Goal: Task Accomplishment & Management: Use online tool/utility

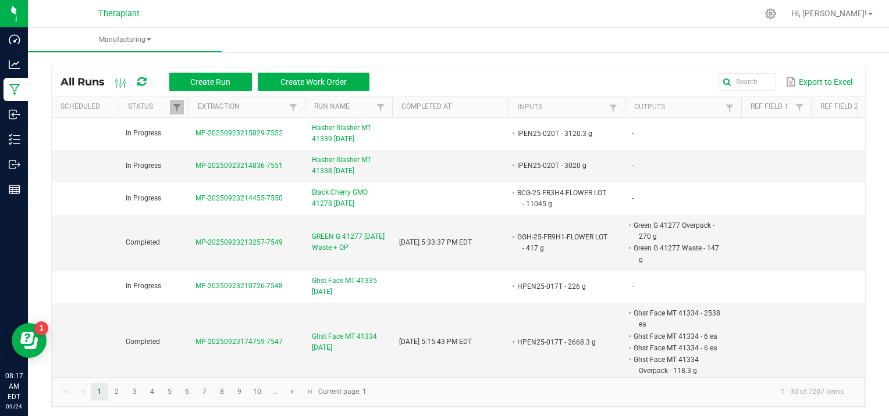
click at [231, 14] on div at bounding box center [482, 13] width 549 height 23
click at [218, 74] on button "Create Run" at bounding box center [210, 82] width 83 height 19
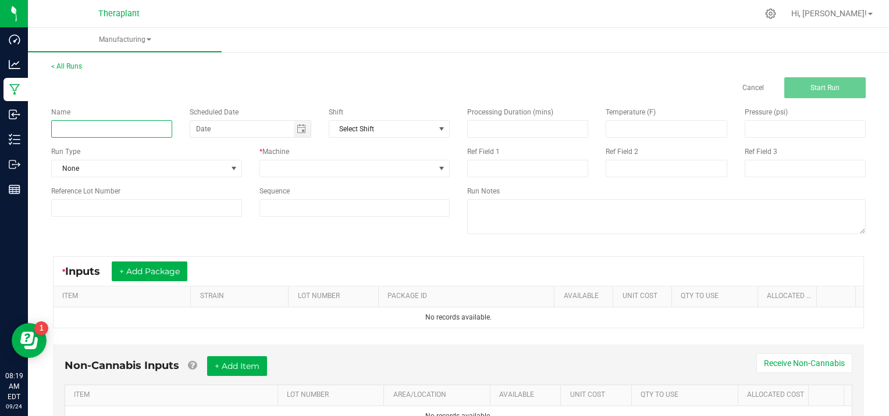
click at [98, 128] on input at bounding box center [111, 128] width 121 height 17
type input "IXPR25-027A"
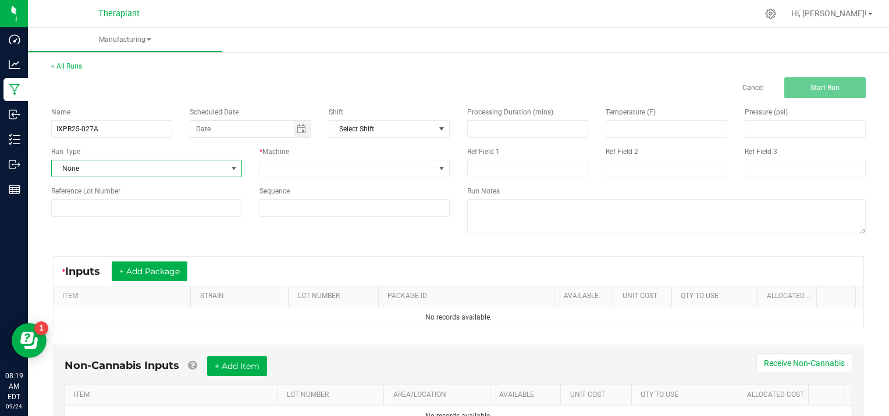
click at [233, 166] on span at bounding box center [233, 168] width 9 height 9
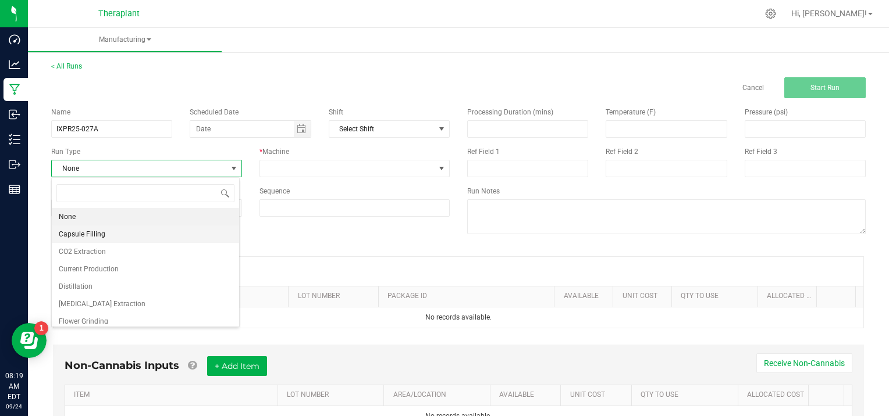
scroll to position [17, 188]
click at [112, 302] on span "[MEDICAL_DATA] Extraction" at bounding box center [102, 304] width 87 height 12
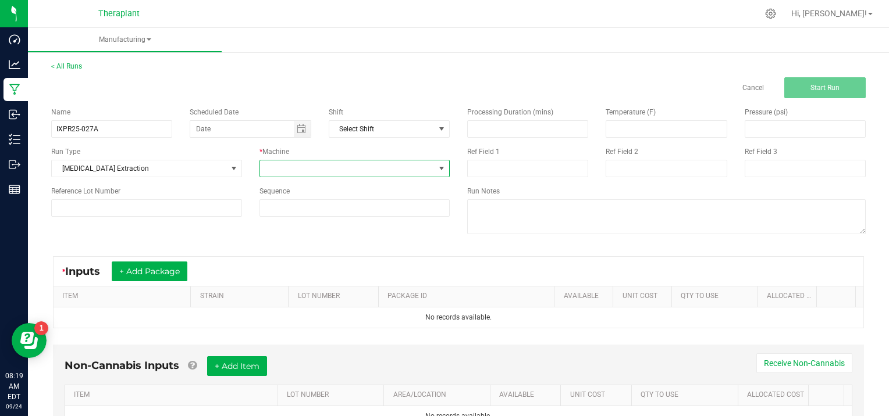
click at [437, 165] on span at bounding box center [441, 168] width 9 height 9
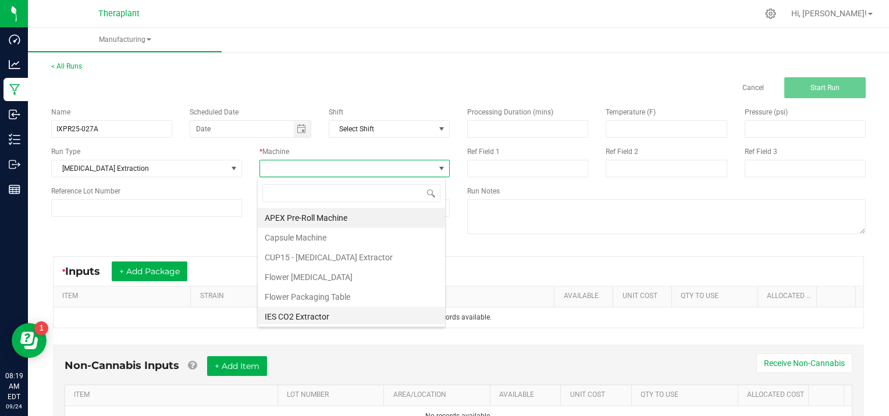
click at [307, 314] on li "IES CO2 Extractor" at bounding box center [351, 317] width 187 height 20
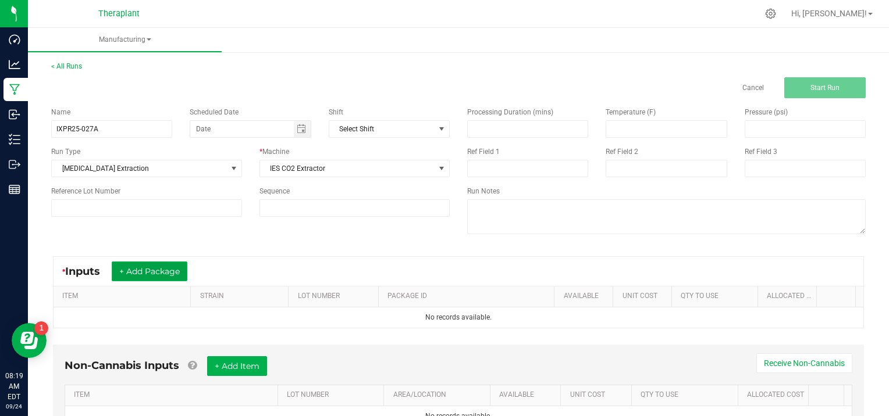
click at [176, 266] on button "+ Add Package" at bounding box center [150, 272] width 76 height 20
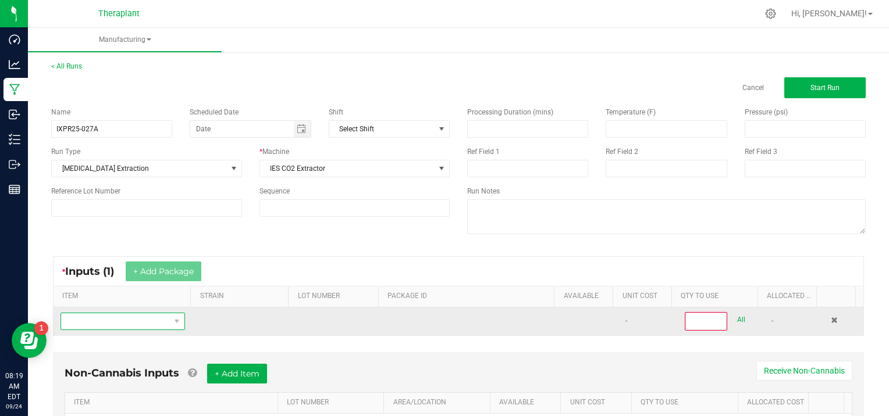
click at [106, 322] on span "NO DATA FOUND" at bounding box center [115, 321] width 109 height 16
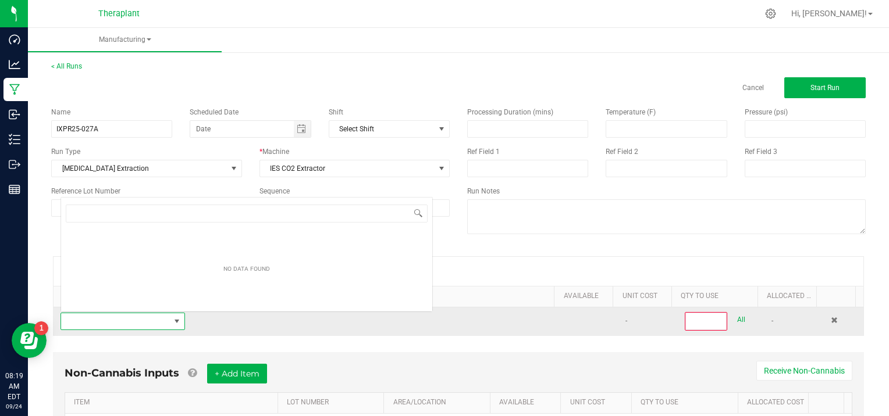
scroll to position [17, 120]
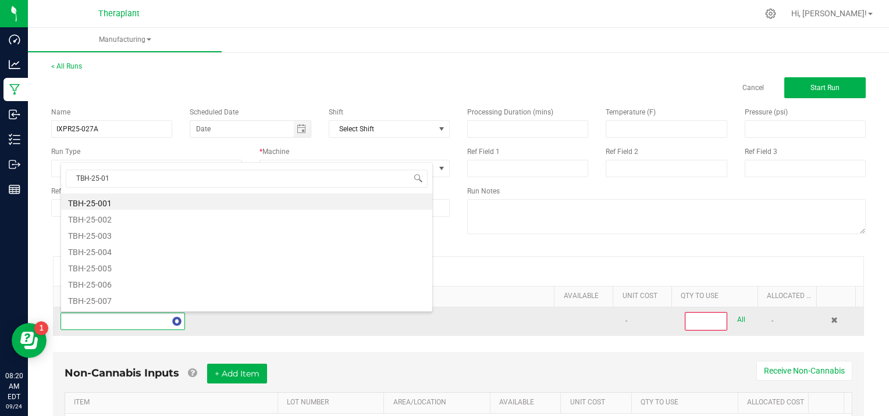
type input "TBH-25-011"
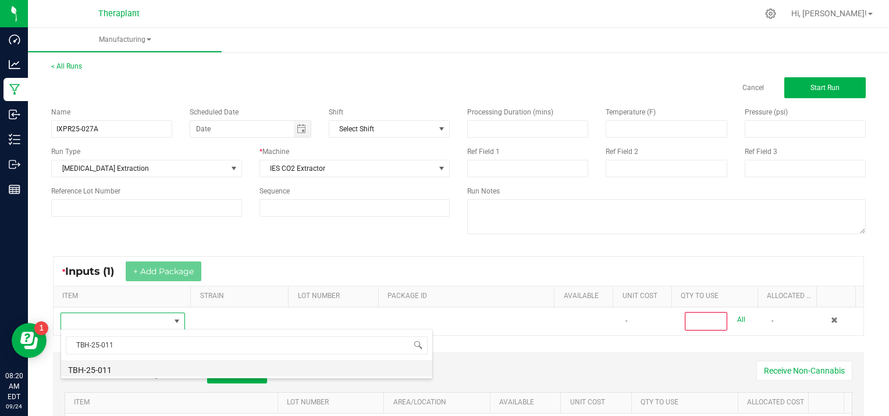
click at [125, 365] on li "TBH-25-011" at bounding box center [246, 369] width 371 height 16
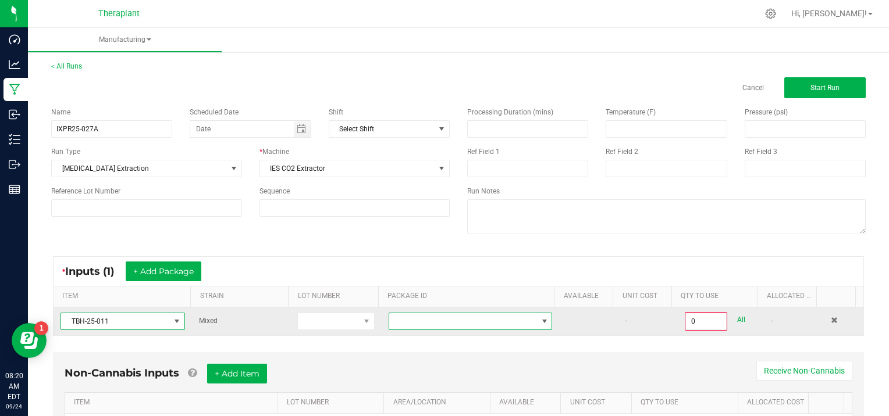
click at [540, 318] on span at bounding box center [544, 321] width 9 height 9
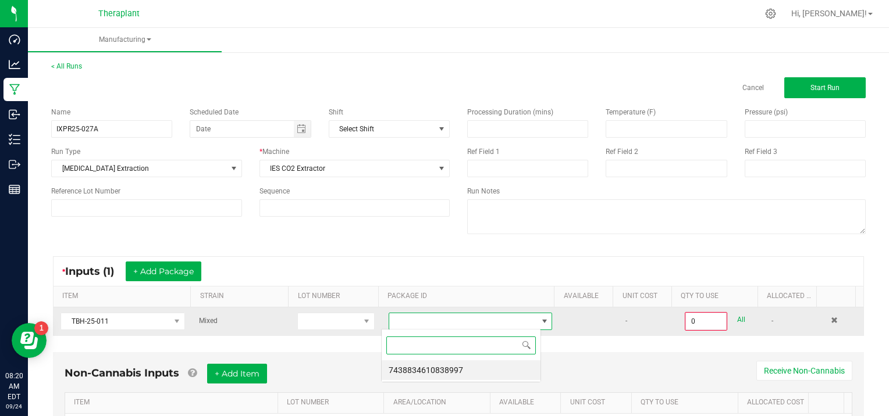
scroll to position [17, 159]
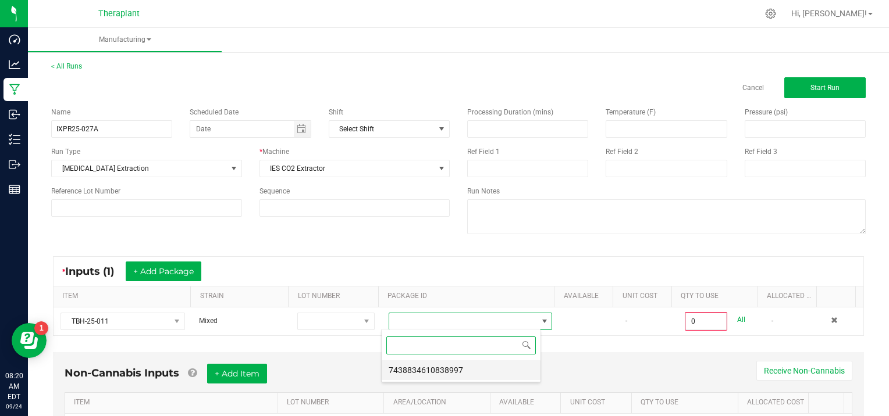
click at [459, 369] on li "7438834610838997" at bounding box center [460, 371] width 159 height 20
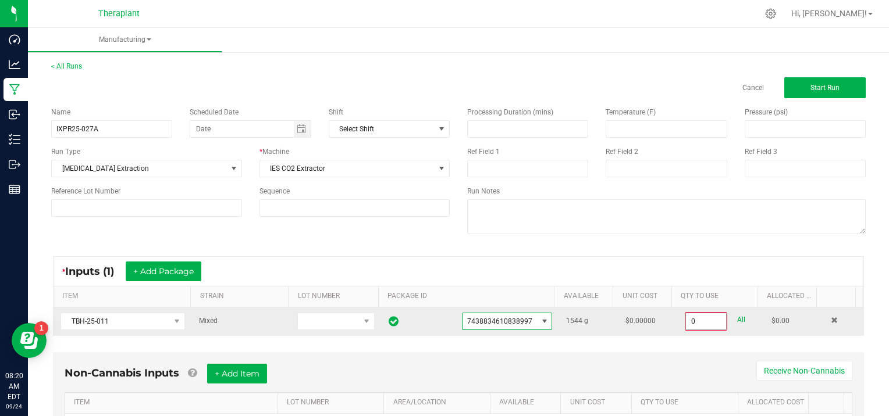
click at [707, 323] on input "0" at bounding box center [706, 321] width 40 height 16
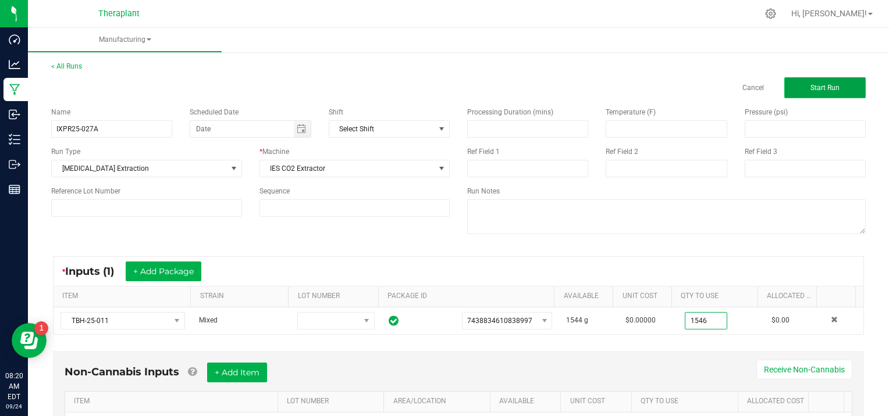
type input "1544.0000 g"
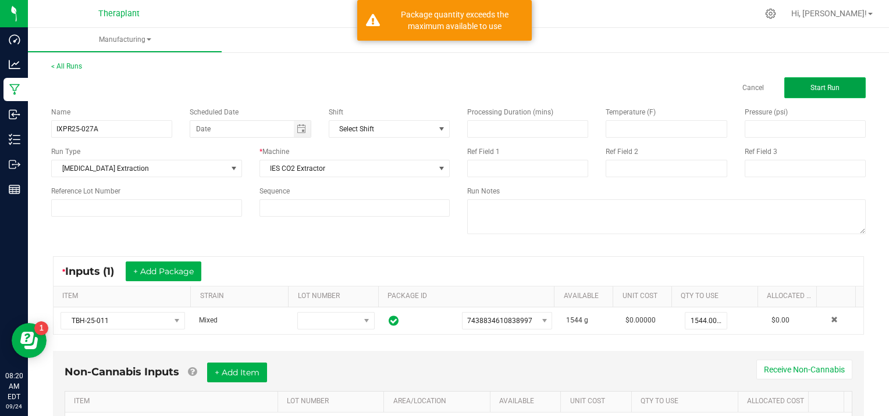
click at [814, 86] on span "Start Run" at bounding box center [824, 88] width 29 height 8
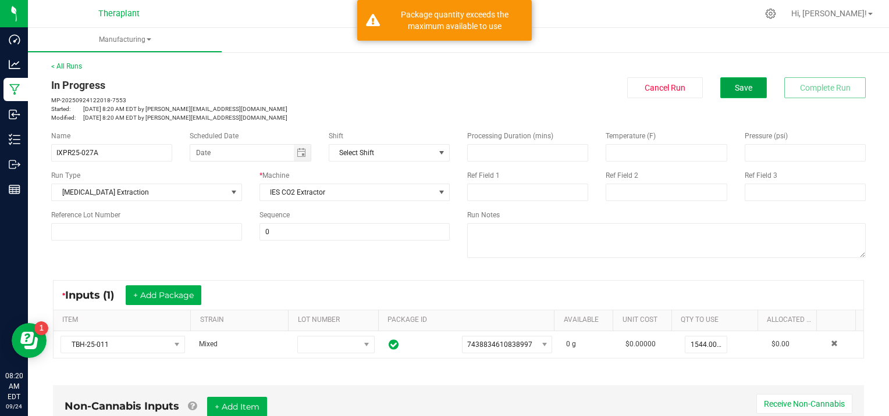
click at [728, 81] on button "Save" at bounding box center [743, 87] width 47 height 21
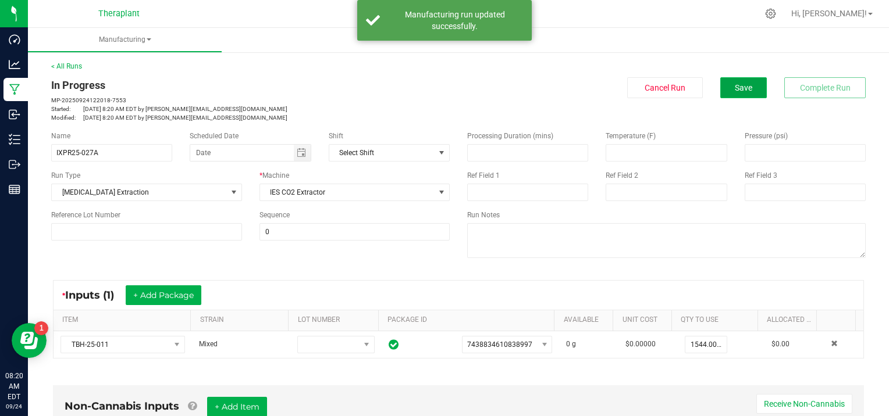
click at [736, 85] on span "Save" at bounding box center [742, 87] width 17 height 9
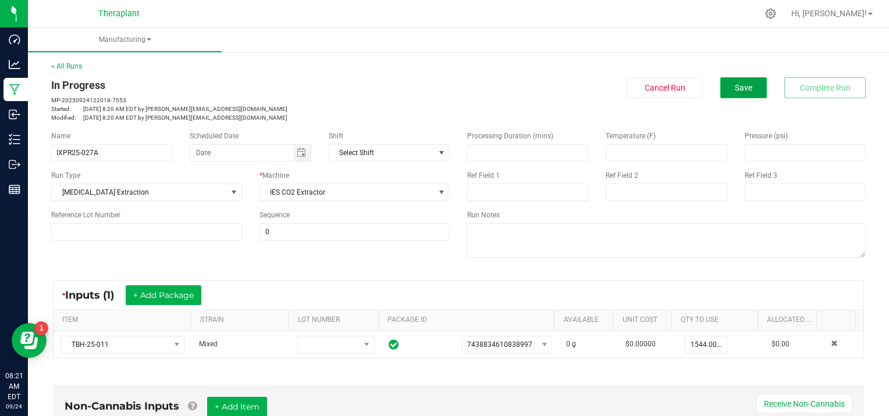
click at [734, 84] on span "Save" at bounding box center [742, 87] width 17 height 9
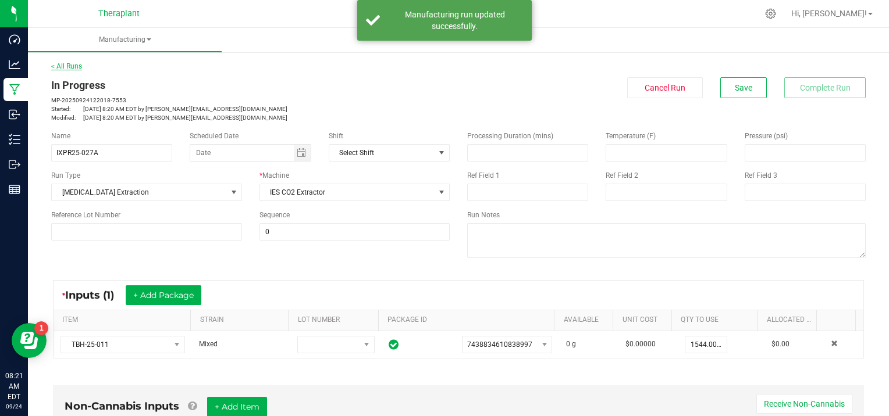
click at [72, 66] on link "< All Runs" at bounding box center [66, 66] width 31 height 8
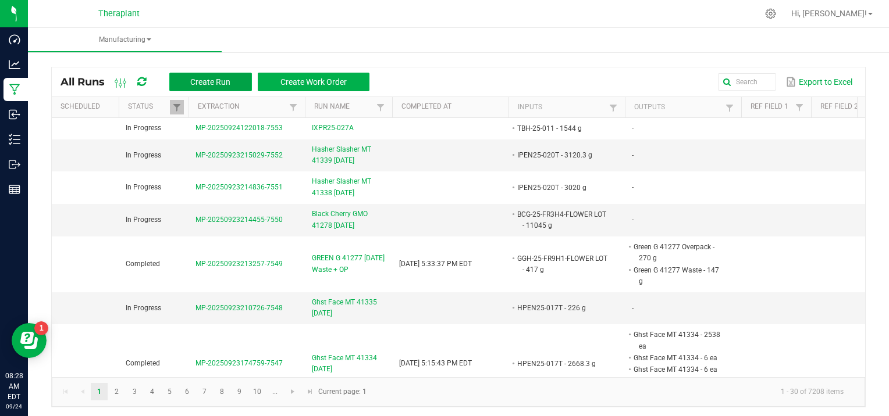
click at [209, 79] on span "Create Run" at bounding box center [210, 81] width 40 height 9
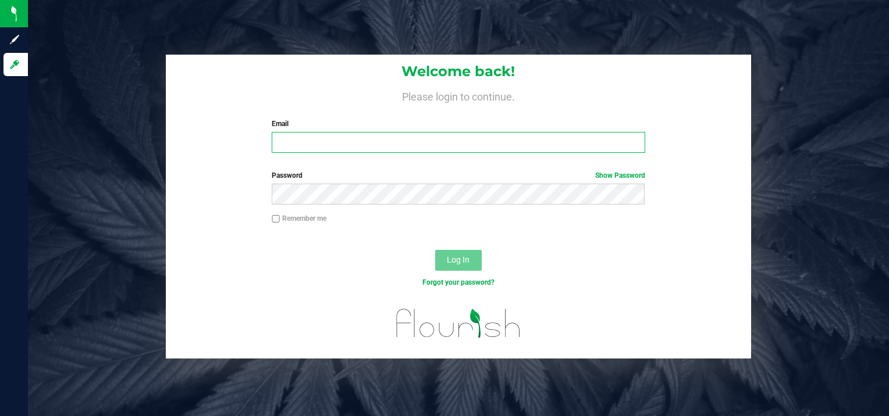
type input "[PERSON_NAME][EMAIL_ADDRESS][DOMAIN_NAME]"
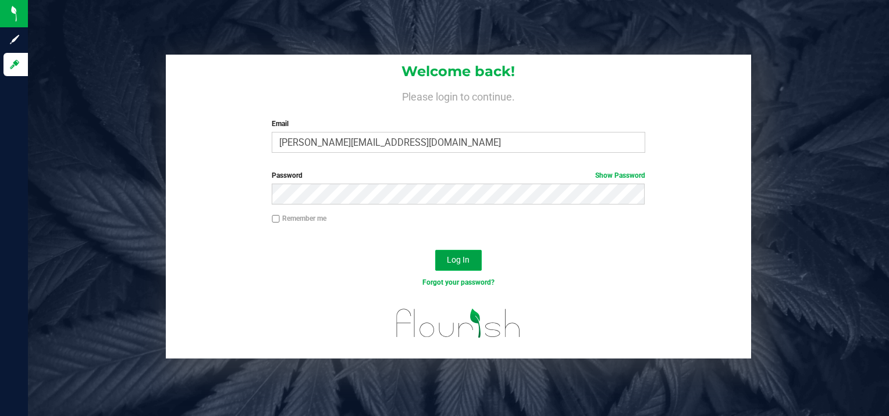
click at [458, 255] on span "Log In" at bounding box center [458, 259] width 23 height 9
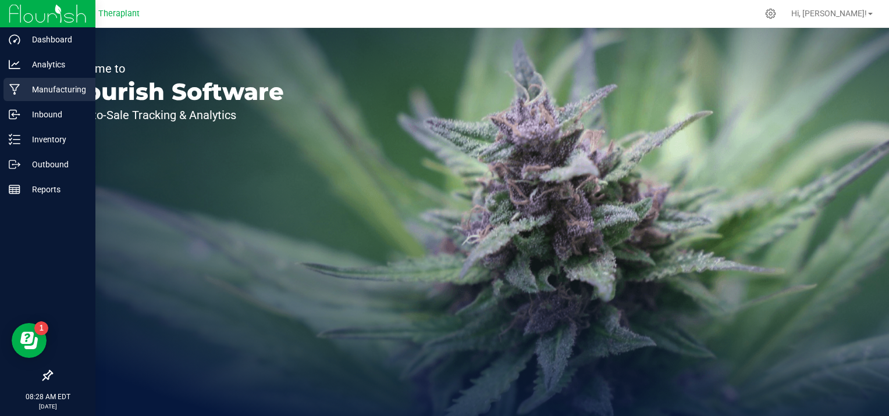
click at [69, 93] on p "Manufacturing" at bounding box center [55, 90] width 70 height 14
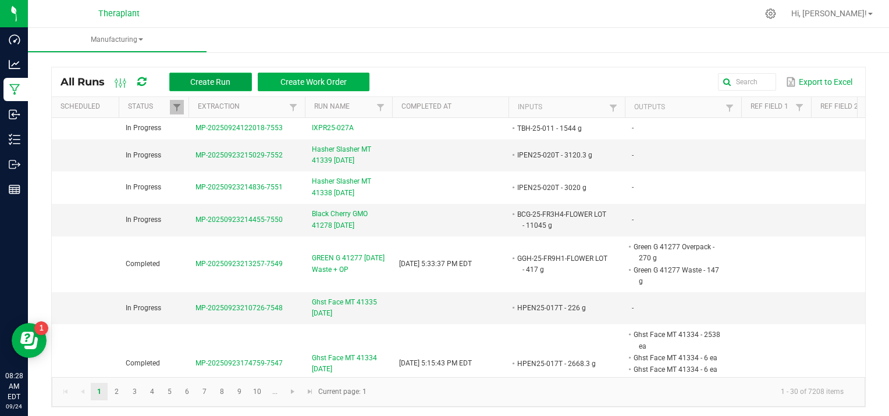
click at [205, 88] on button "Create Run" at bounding box center [210, 82] width 83 height 19
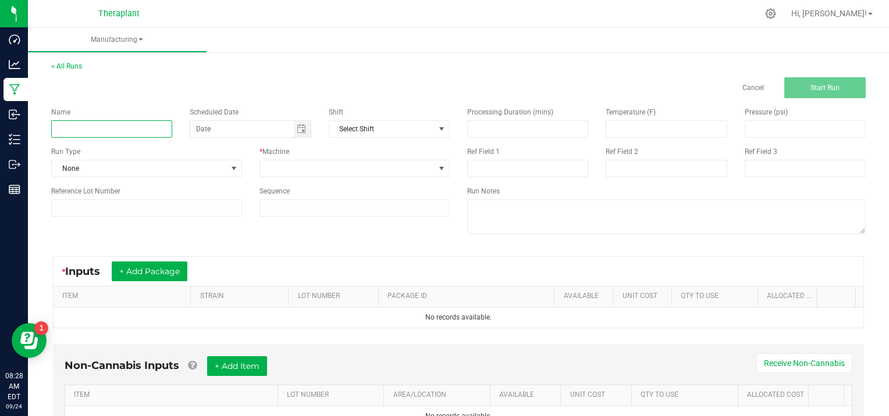
click at [92, 127] on input at bounding box center [111, 128] width 121 height 17
type input "SEROC25-001"
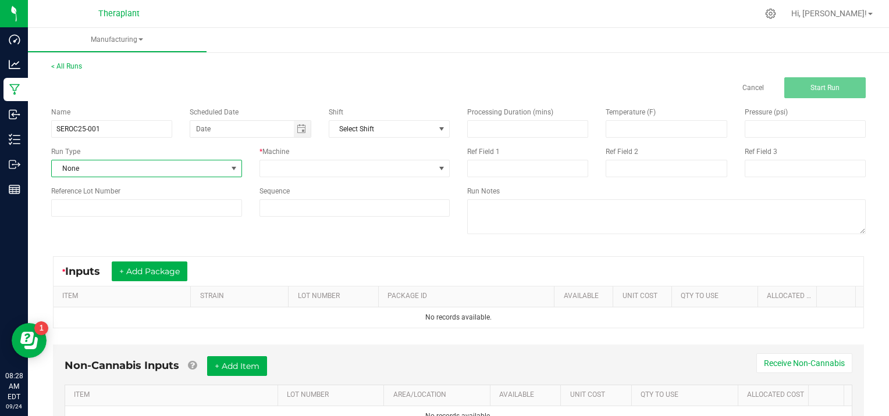
click at [233, 164] on span at bounding box center [233, 168] width 9 height 9
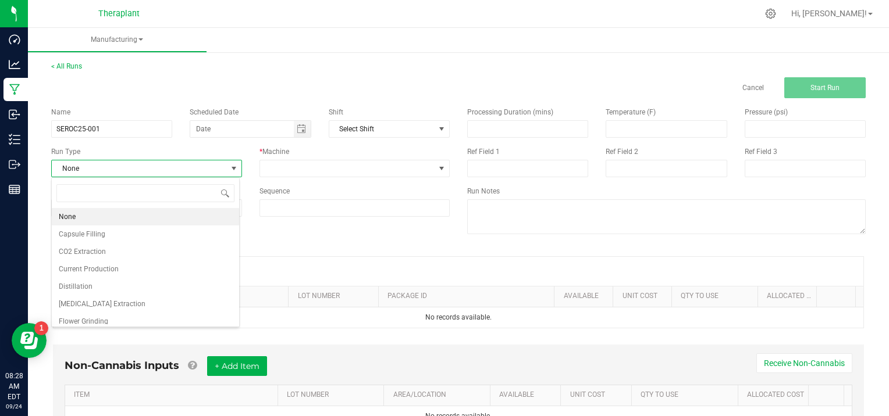
scroll to position [17, 188]
click at [121, 302] on li "[MEDICAL_DATA] Extraction" at bounding box center [145, 303] width 187 height 17
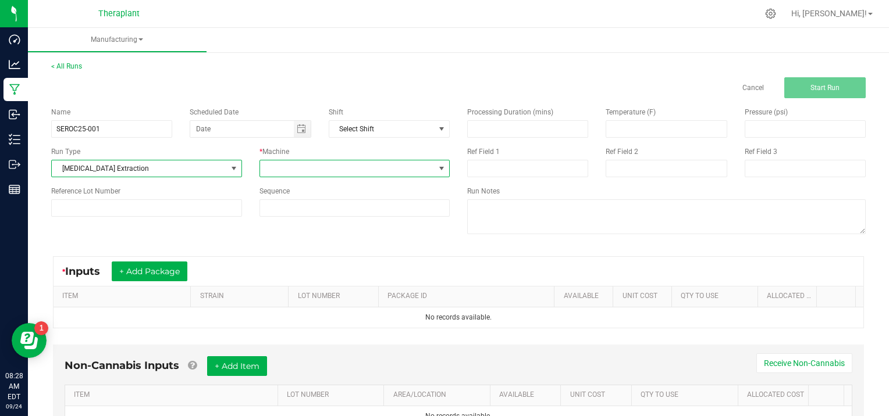
click at [437, 166] on span at bounding box center [441, 168] width 9 height 9
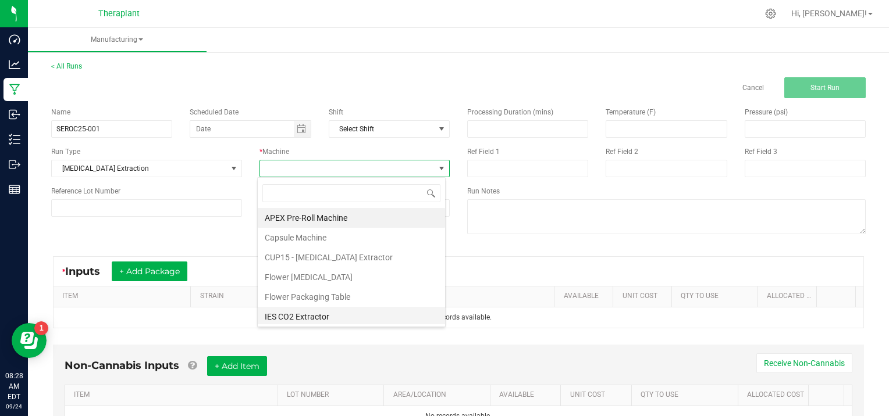
drag, startPoint x: 326, startPoint y: 319, endPoint x: 335, endPoint y: 299, distance: 22.4
click at [326, 319] on li "IES CO2 Extractor" at bounding box center [351, 317] width 187 height 20
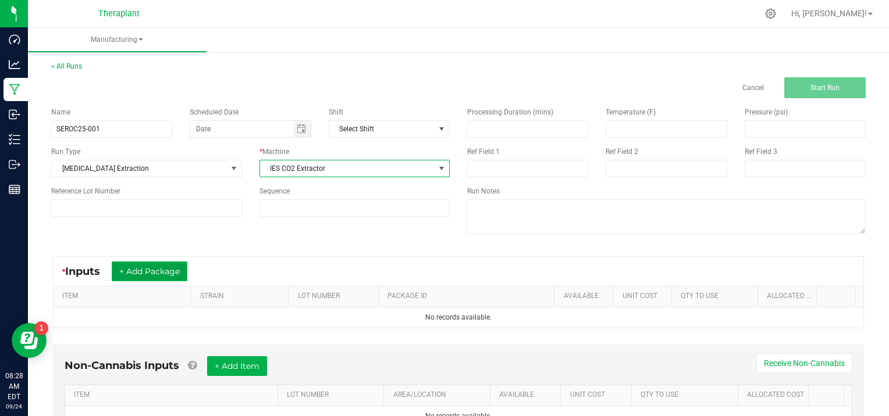
click at [154, 269] on button "+ Add Package" at bounding box center [150, 272] width 76 height 20
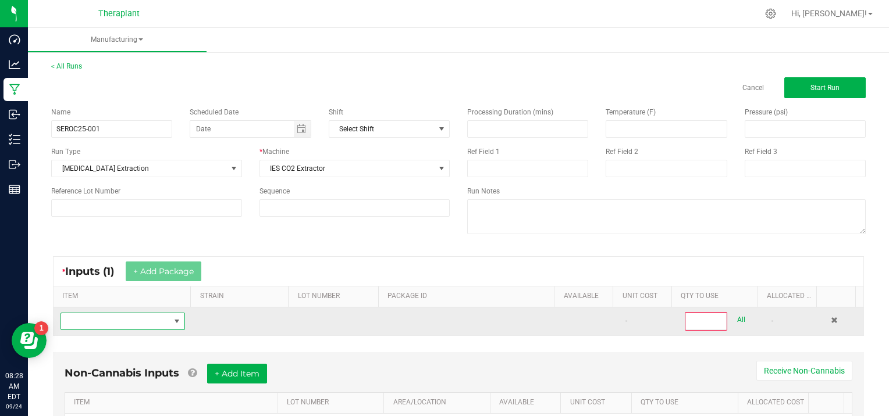
click at [86, 320] on span "NO DATA FOUND" at bounding box center [115, 321] width 109 height 16
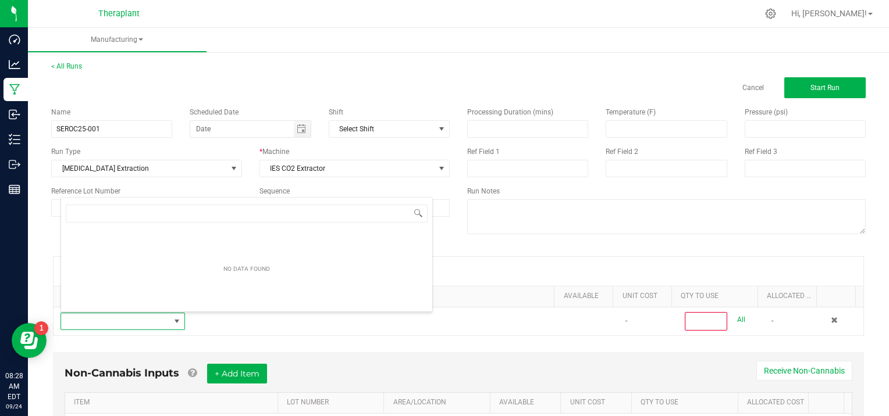
scroll to position [17, 120]
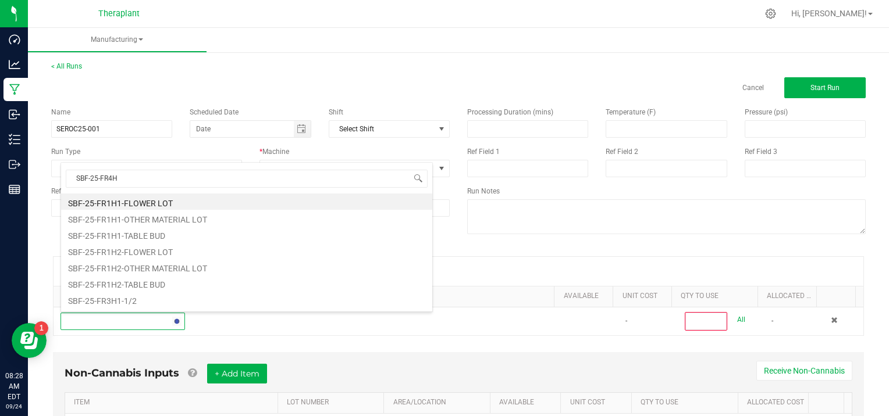
type input "SBF-25-FR4H4"
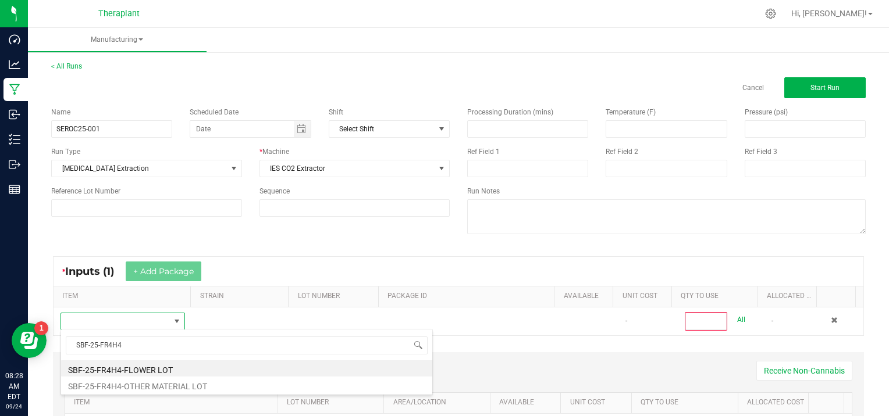
click at [147, 362] on li "SBF-25-FR4H4-FLOWER LOT" at bounding box center [246, 369] width 371 height 16
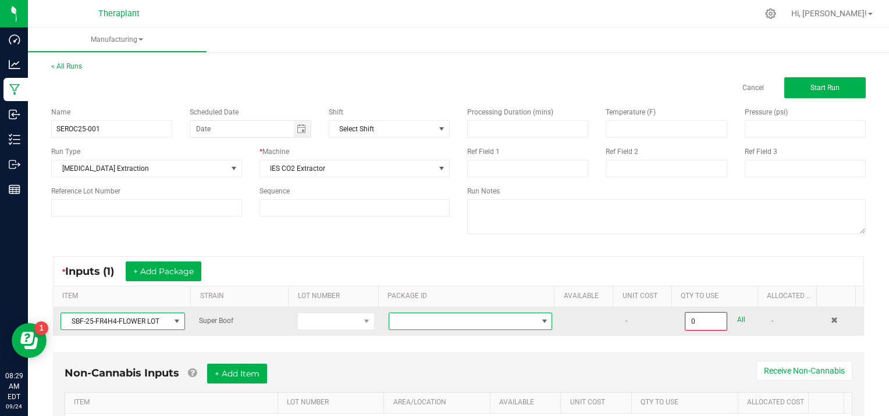
click at [540, 321] on span at bounding box center [544, 321] width 9 height 9
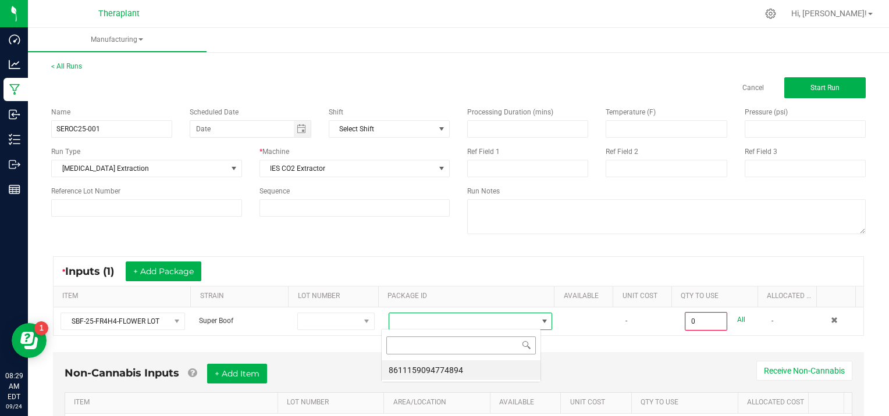
scroll to position [17, 159]
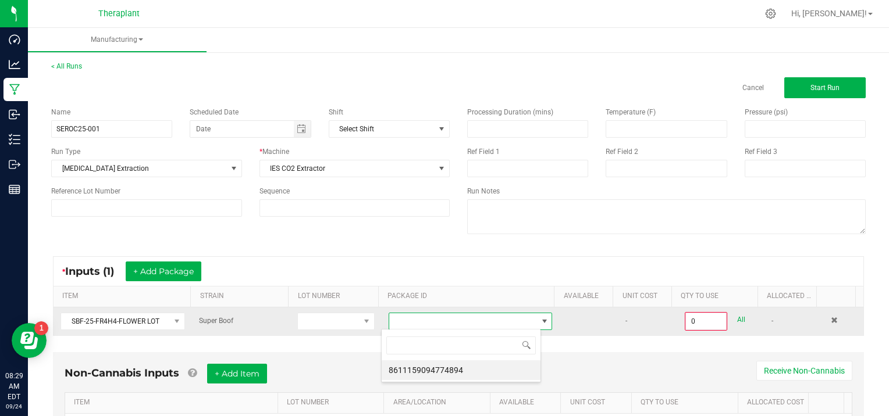
drag, startPoint x: 463, startPoint y: 373, endPoint x: 540, endPoint y: 324, distance: 91.0
click at [468, 368] on li "8611159094774894" at bounding box center [460, 371] width 159 height 20
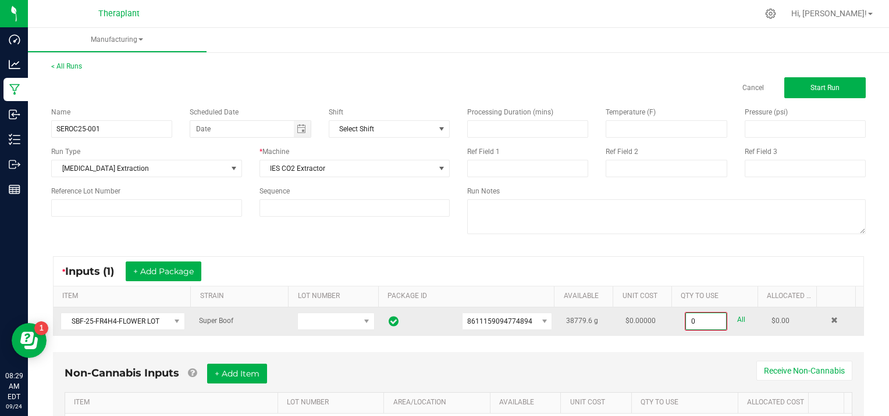
click at [702, 320] on input "0" at bounding box center [706, 321] width 40 height 16
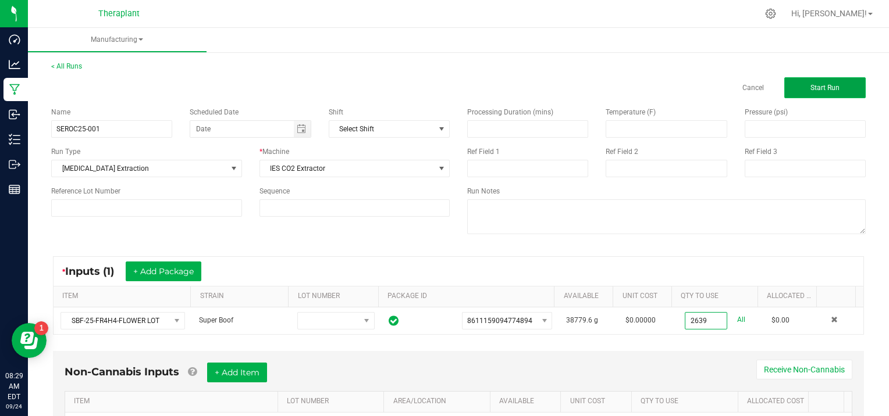
type input "2639.0000 g"
click at [837, 81] on button "Start Run" at bounding box center [824, 87] width 81 height 21
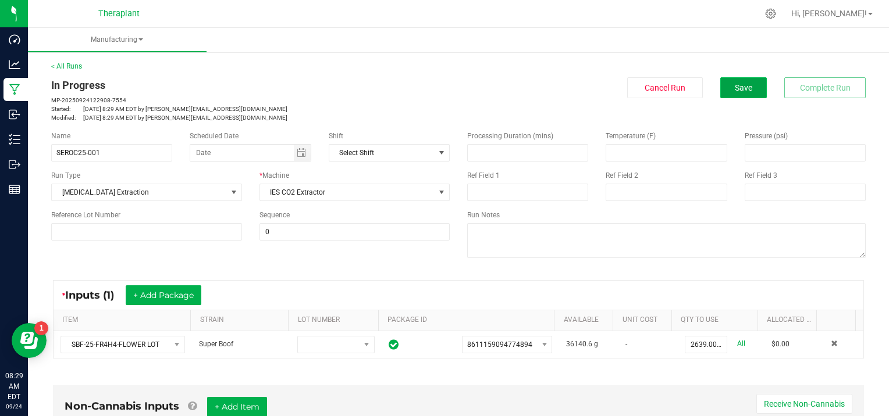
click at [740, 86] on span "Save" at bounding box center [742, 87] width 17 height 9
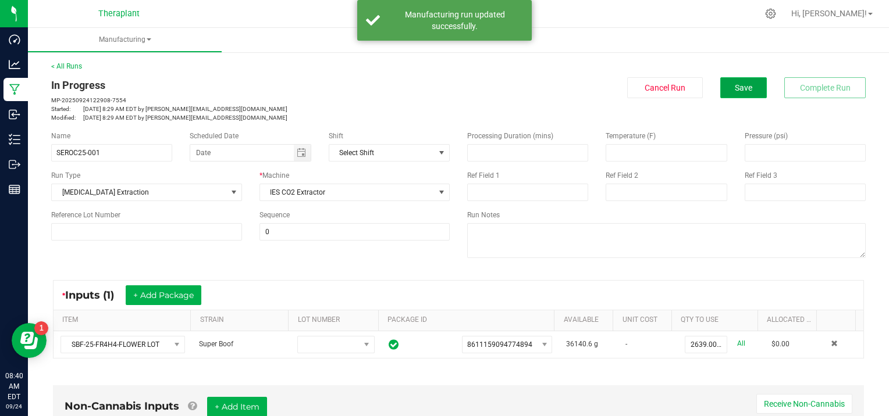
click at [737, 89] on span "Save" at bounding box center [742, 87] width 17 height 9
click at [70, 63] on link "< All Runs" at bounding box center [66, 66] width 31 height 8
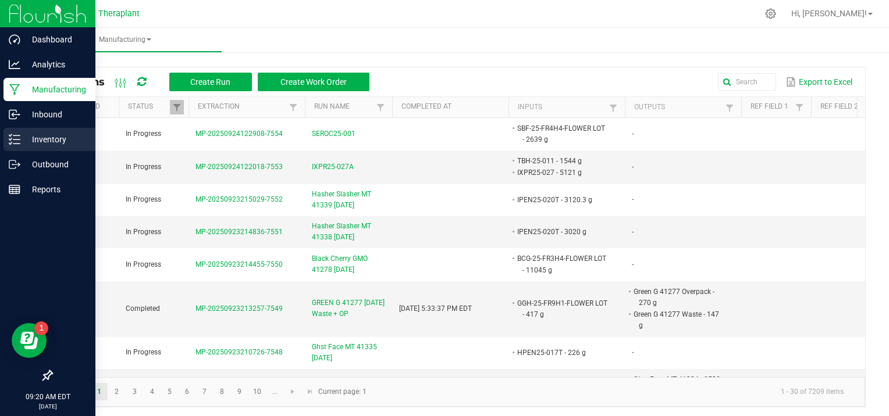
click at [53, 138] on p "Inventory" at bounding box center [55, 140] width 70 height 14
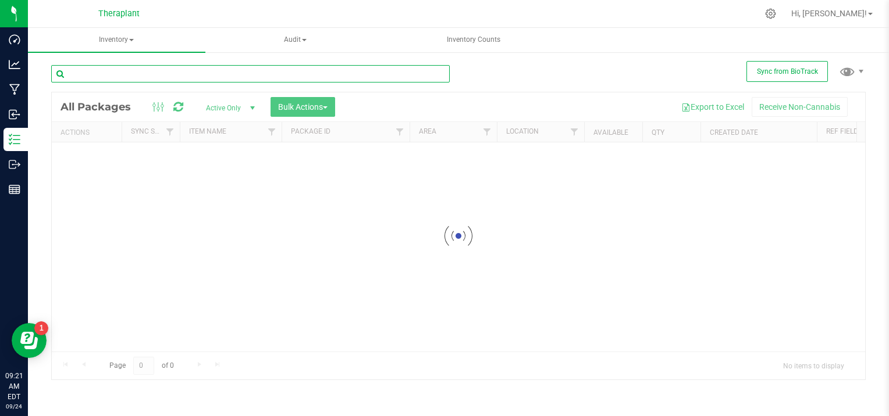
click at [88, 71] on input "text" at bounding box center [250, 73] width 398 height 17
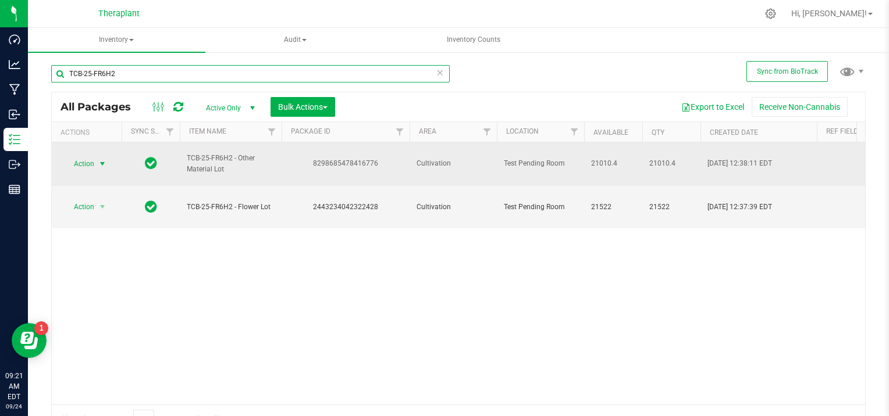
type input "TCB-25-FR6H2"
click at [101, 159] on span "select" at bounding box center [102, 163] width 9 height 9
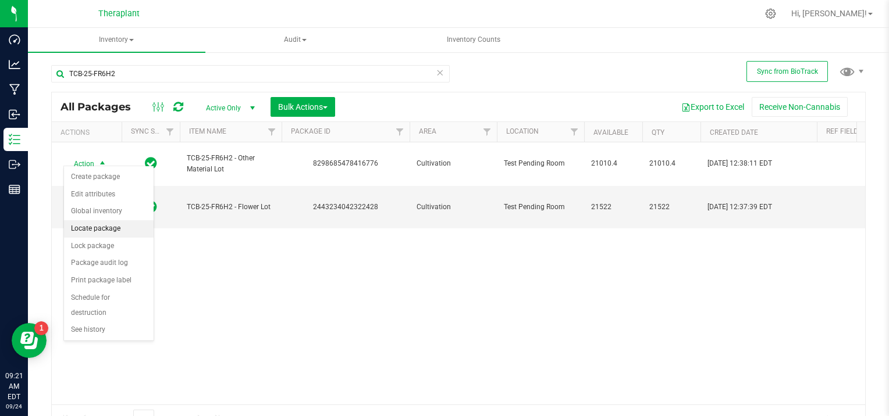
click at [124, 226] on li "Locate package" at bounding box center [109, 228] width 90 height 17
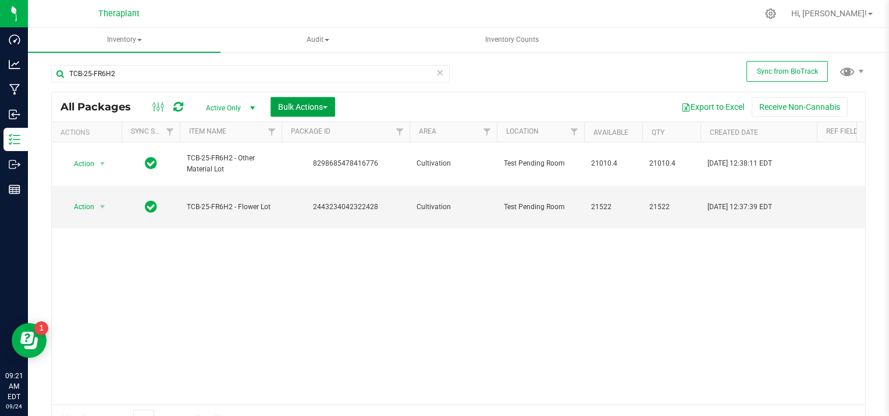
click at [323, 105] on span "Bulk Actions" at bounding box center [302, 106] width 49 height 9
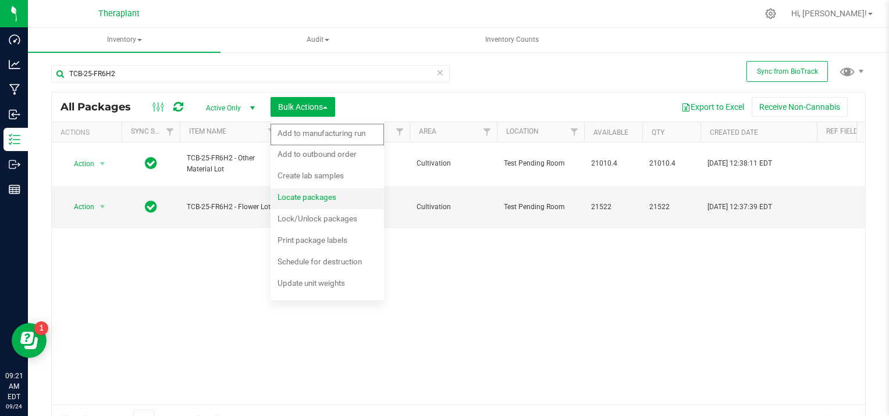
click at [305, 195] on span "Locate packages" at bounding box center [306, 196] width 59 height 9
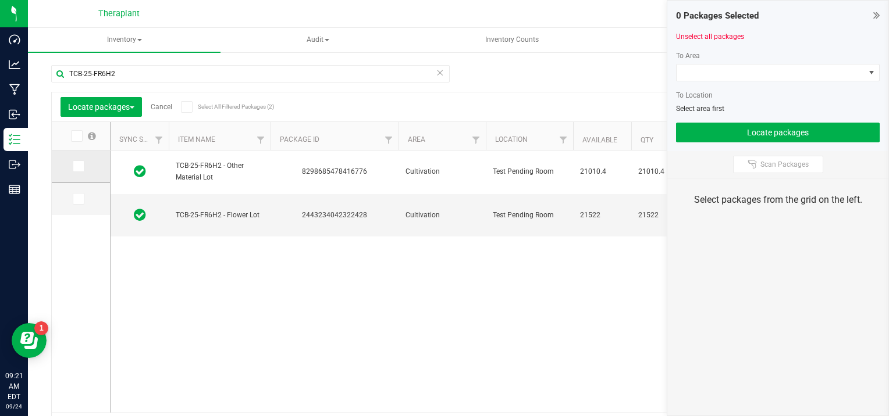
click at [81, 165] on span at bounding box center [79, 167] width 12 height 12
click at [0, 0] on input "checkbox" at bounding box center [0, 0] width 0 height 0
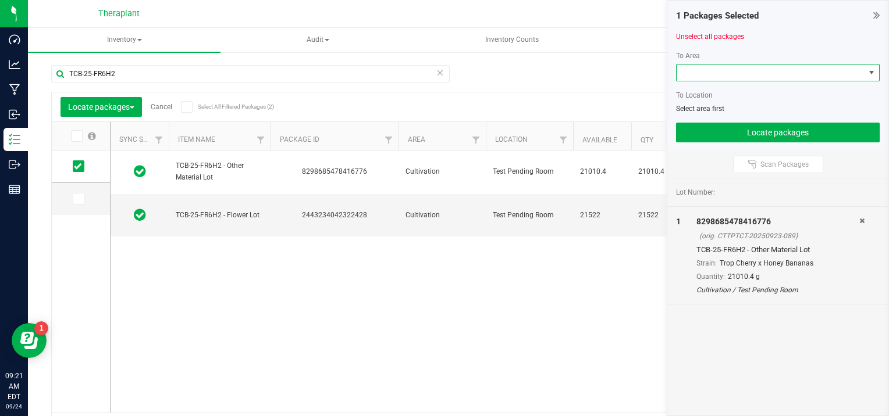
click at [873, 71] on span at bounding box center [870, 72] width 9 height 9
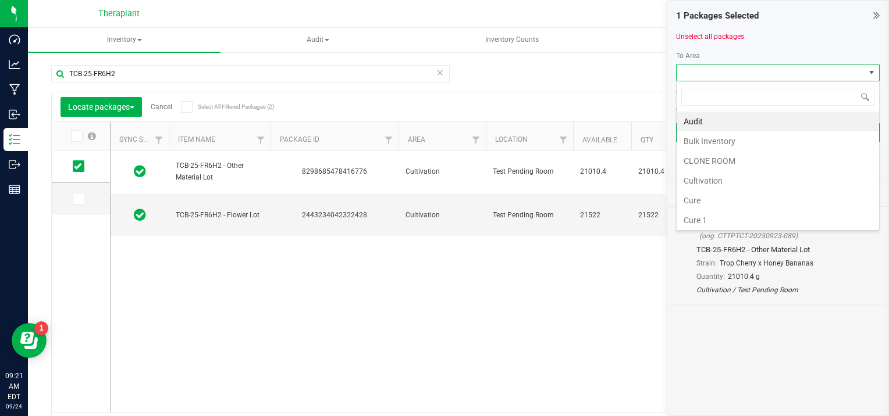
scroll to position [216, 0]
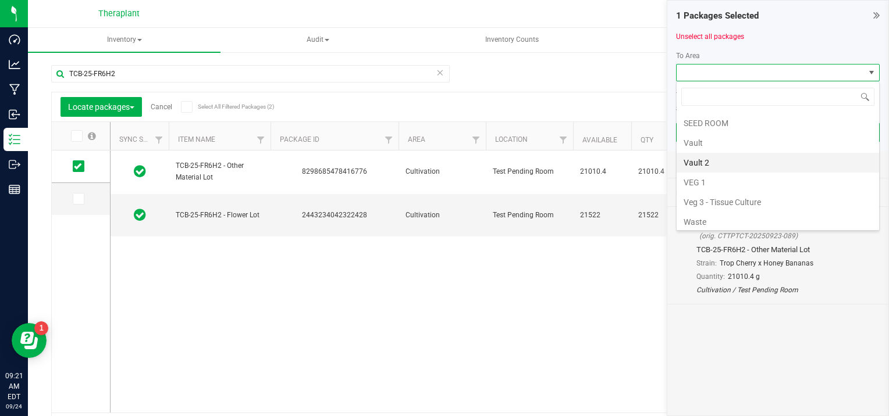
click at [700, 159] on li "Vault 2" at bounding box center [777, 163] width 202 height 20
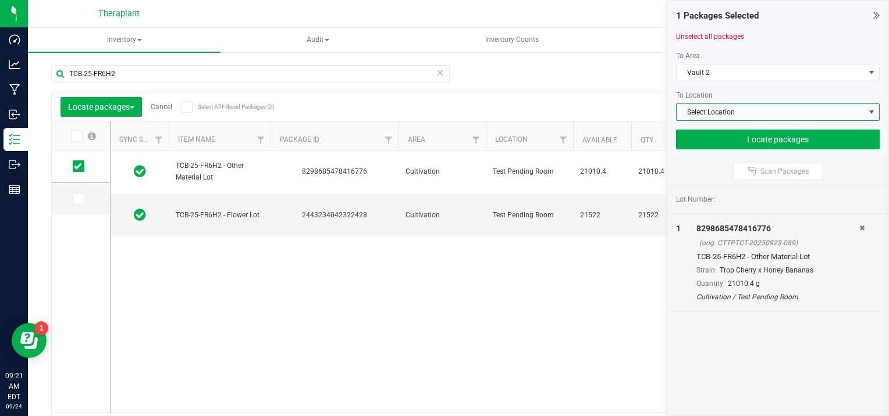
click at [874, 109] on span at bounding box center [870, 112] width 9 height 9
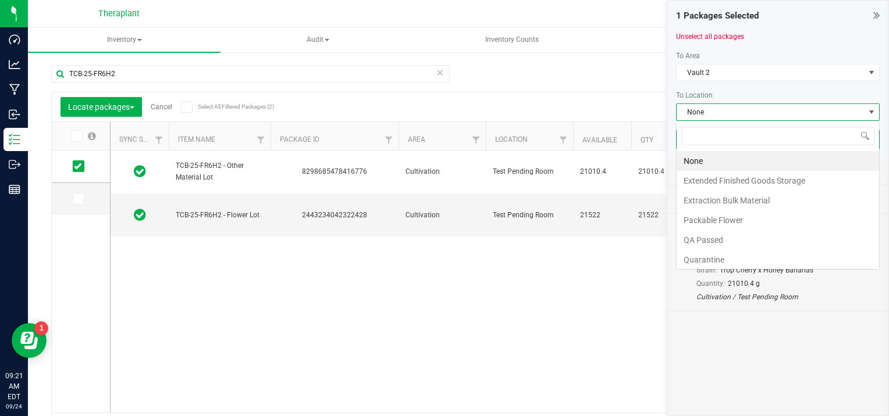
scroll to position [17, 204]
click at [747, 200] on li "Extraction Bulk Material" at bounding box center [777, 201] width 202 height 20
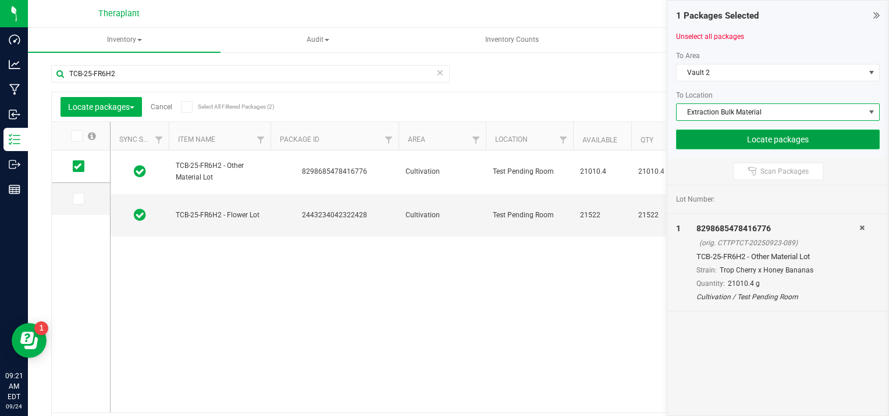
click at [793, 141] on button "Locate packages" at bounding box center [778, 140] width 204 height 20
